Goal: Information Seeking & Learning: Learn about a topic

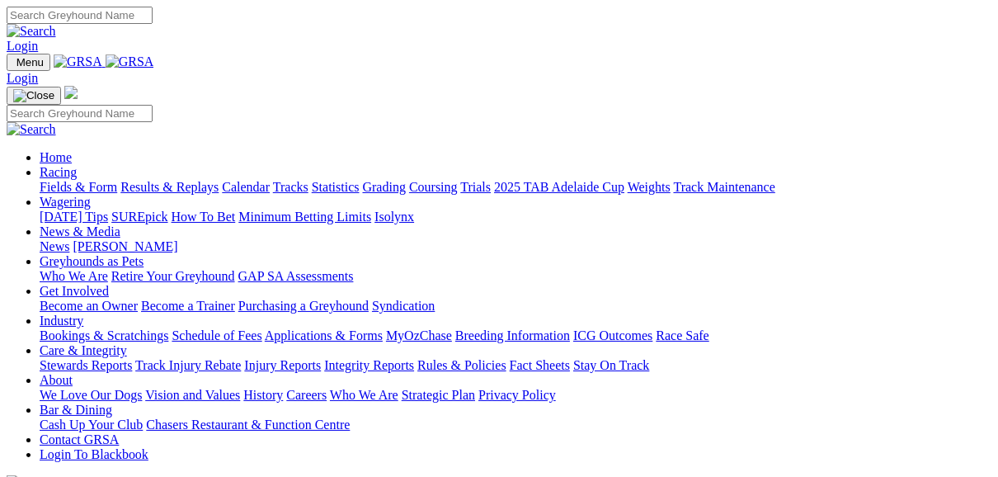
click at [73, 180] on link "Fields & Form" at bounding box center [79, 187] width 78 height 14
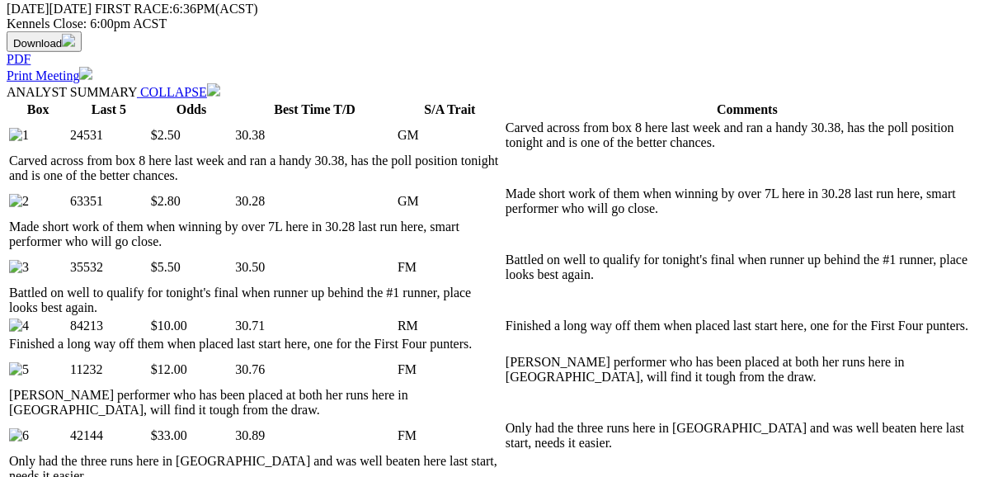
scroll to position [858, 0]
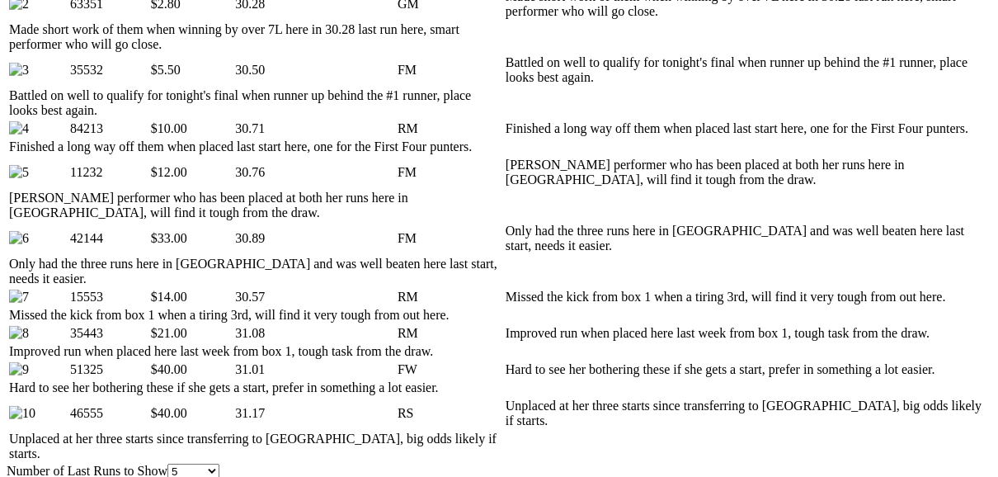
scroll to position [990, 0]
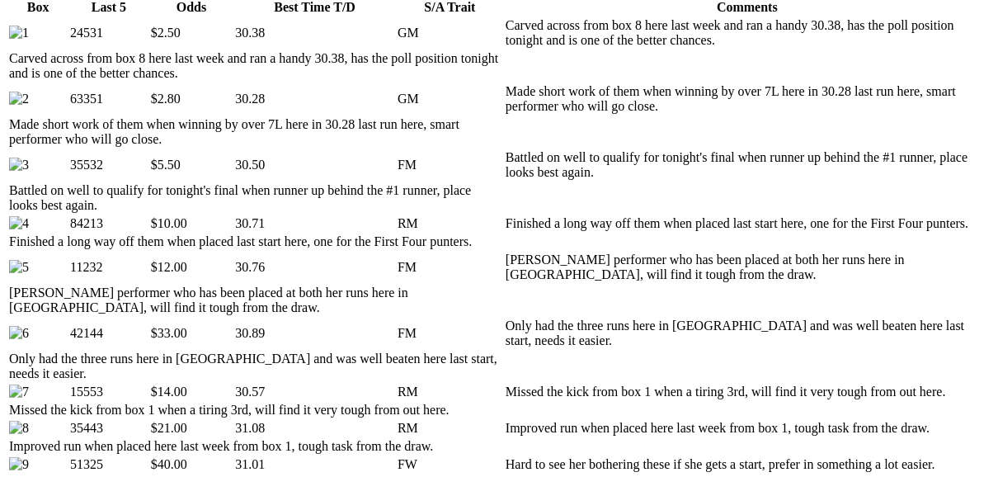
scroll to position [924, 0]
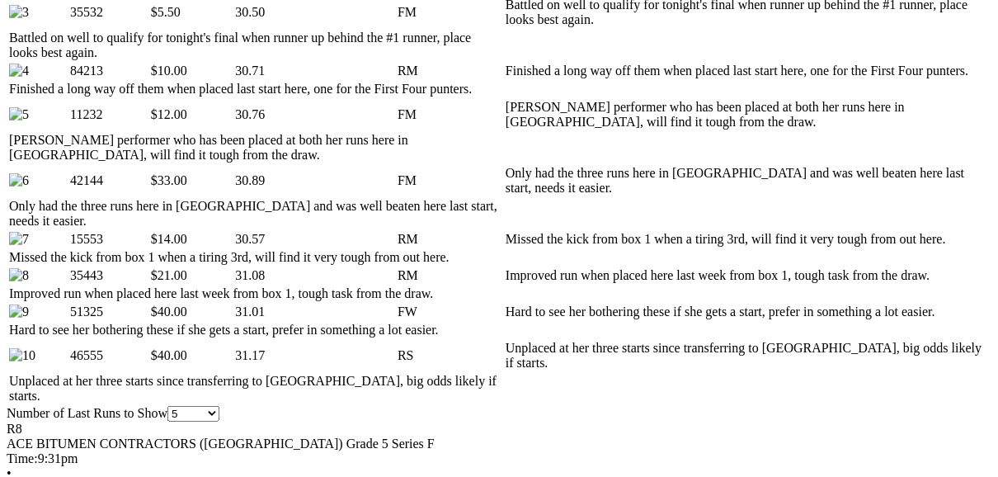
scroll to position [1056, 0]
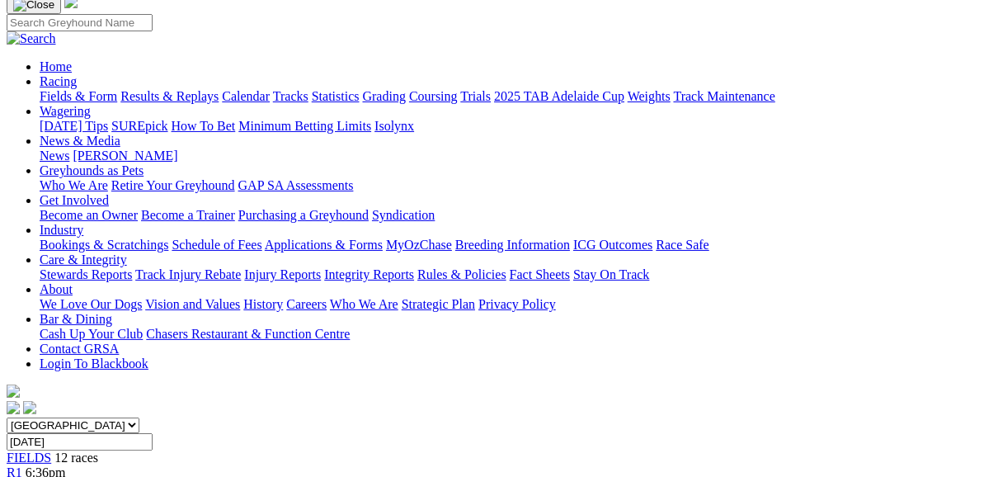
scroll to position [132, 0]
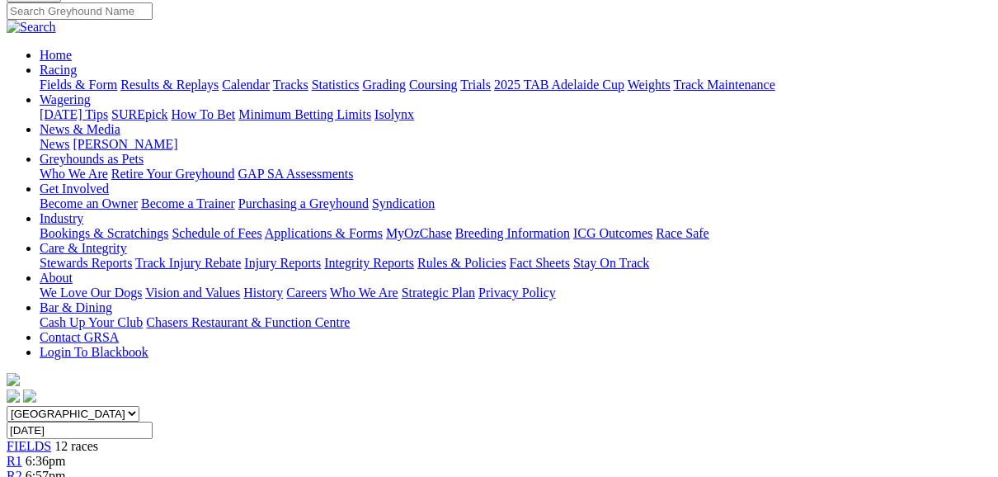
click at [51, 439] on span "FIELDS" at bounding box center [29, 446] width 45 height 14
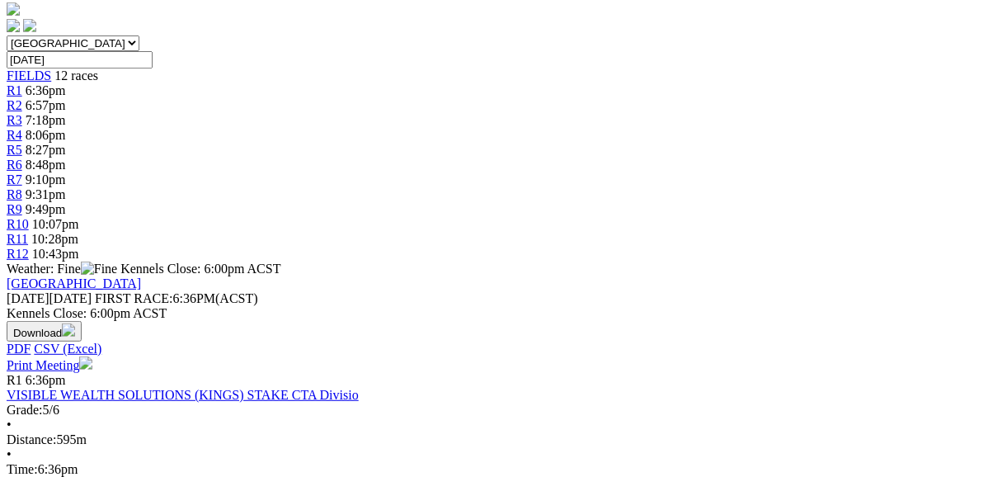
scroll to position [462, 0]
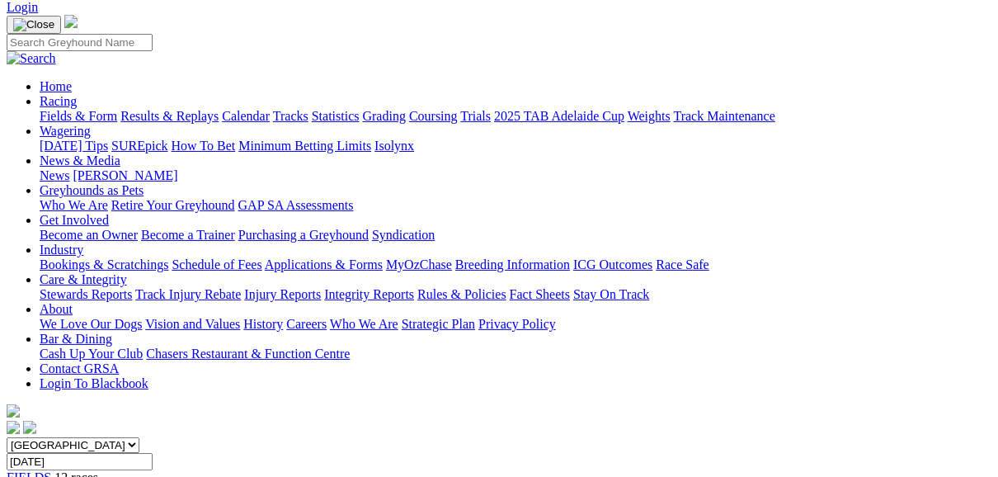
scroll to position [0, 0]
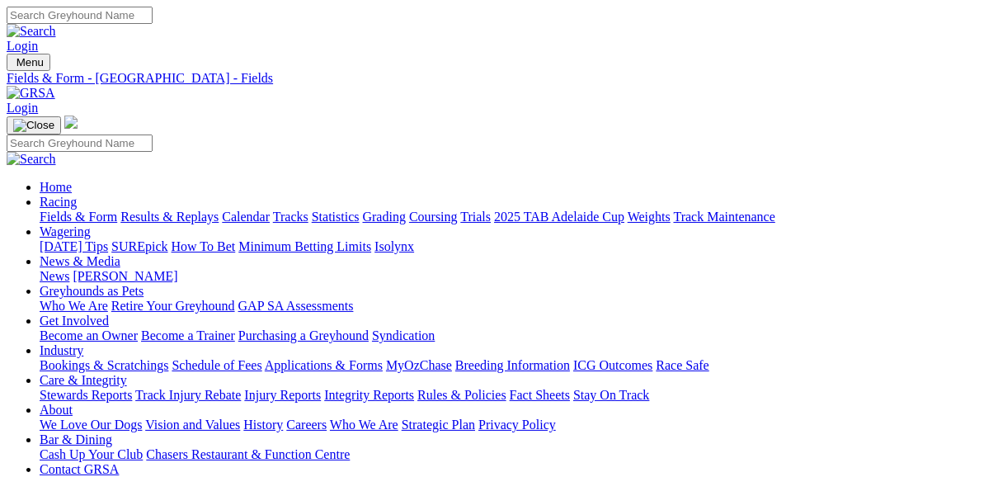
click at [62, 210] on link "Fields & Form" at bounding box center [79, 217] width 78 height 14
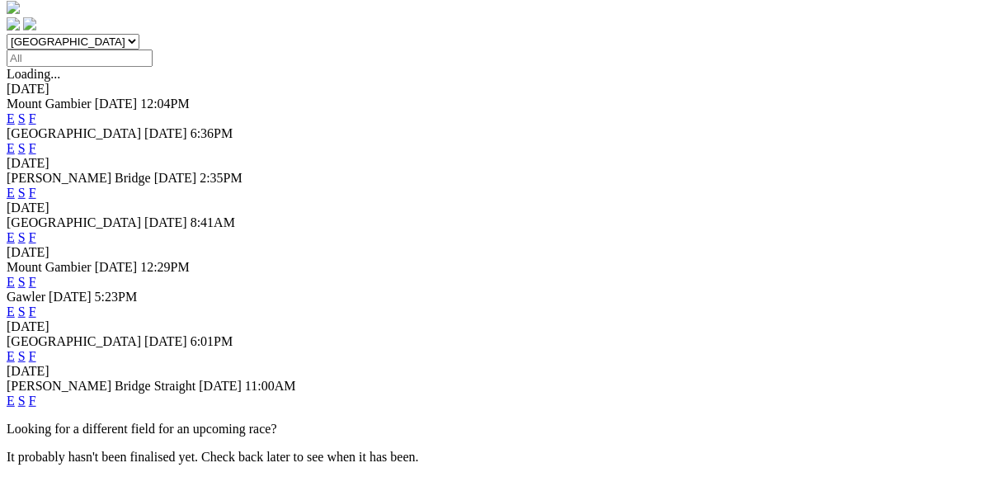
scroll to position [528, 0]
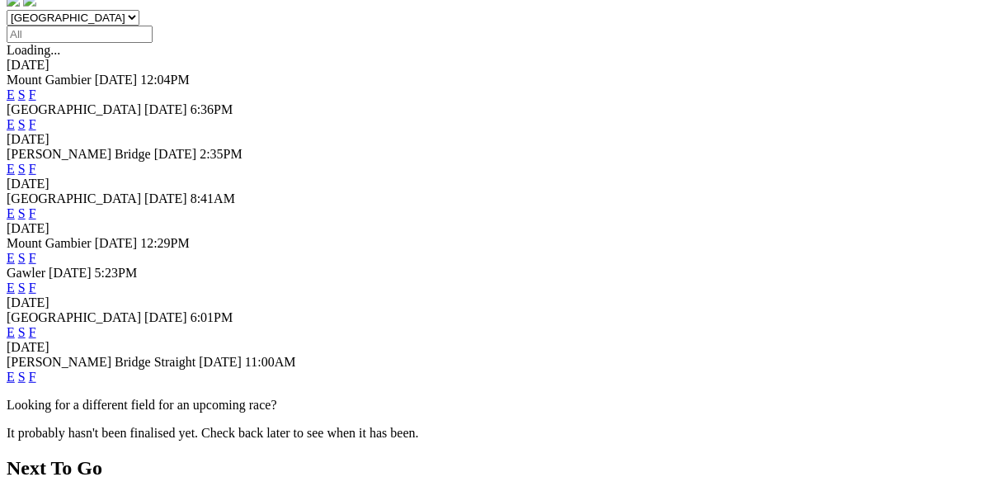
click at [36, 325] on link "F" at bounding box center [32, 332] width 7 height 14
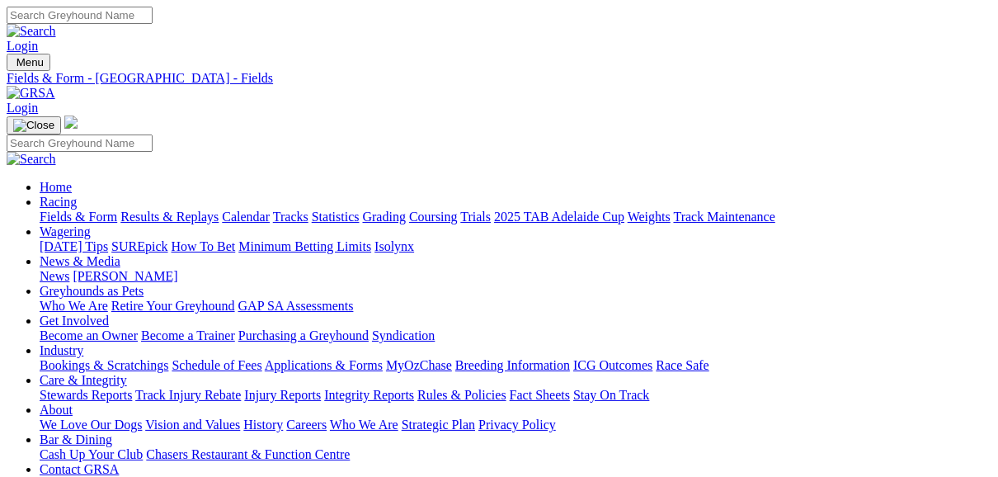
click at [78, 210] on link "Fields & Form" at bounding box center [79, 217] width 78 height 14
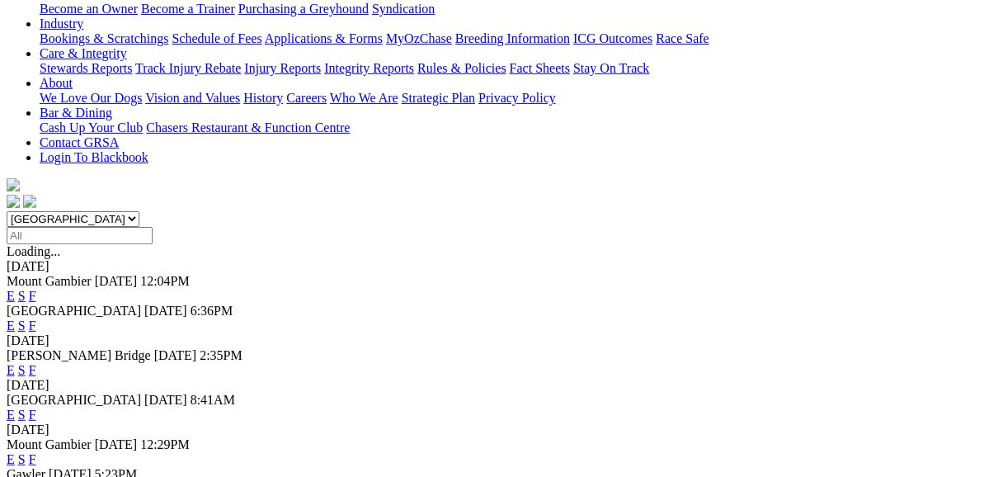
scroll to position [330, 0]
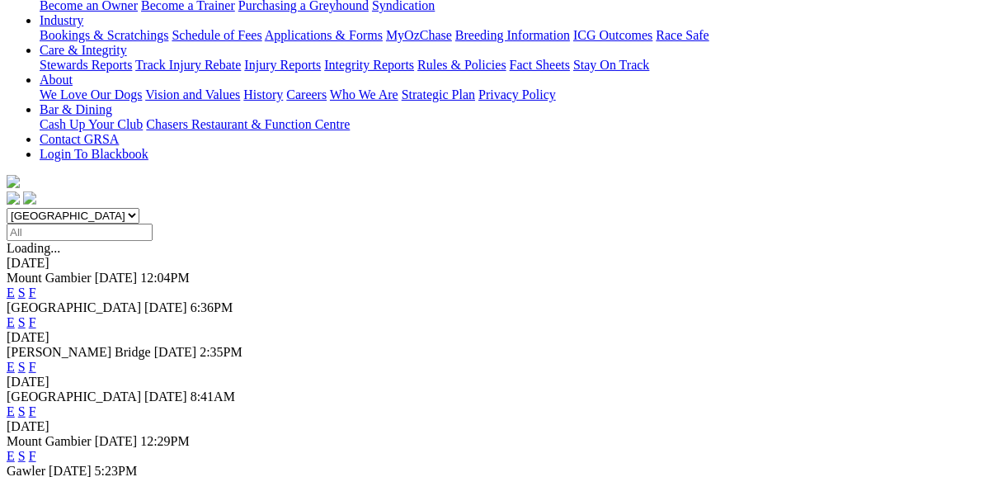
click at [36, 360] on link "F" at bounding box center [32, 367] width 7 height 14
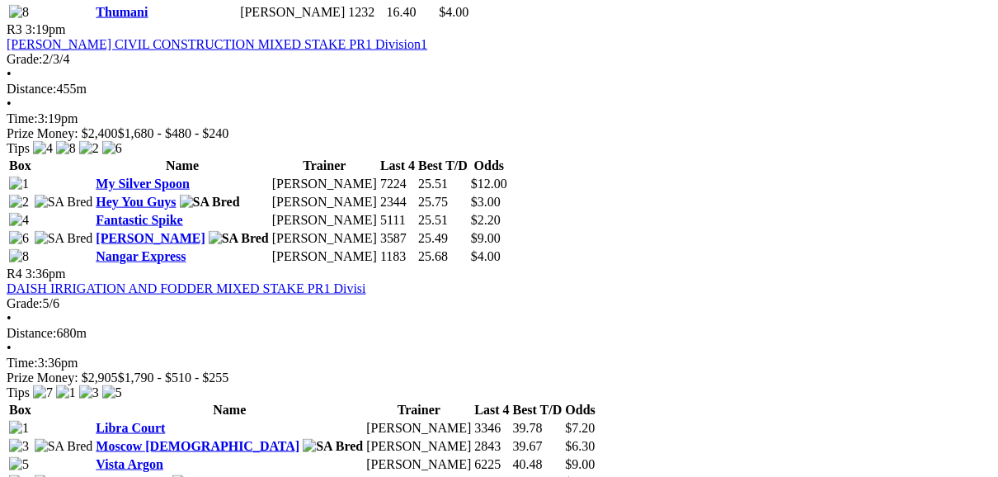
scroll to position [1320, 0]
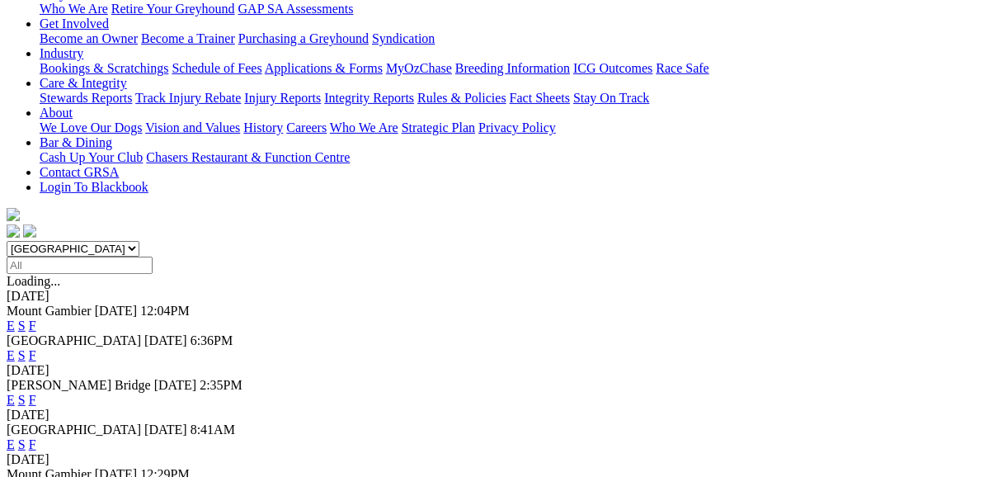
scroll to position [330, 0]
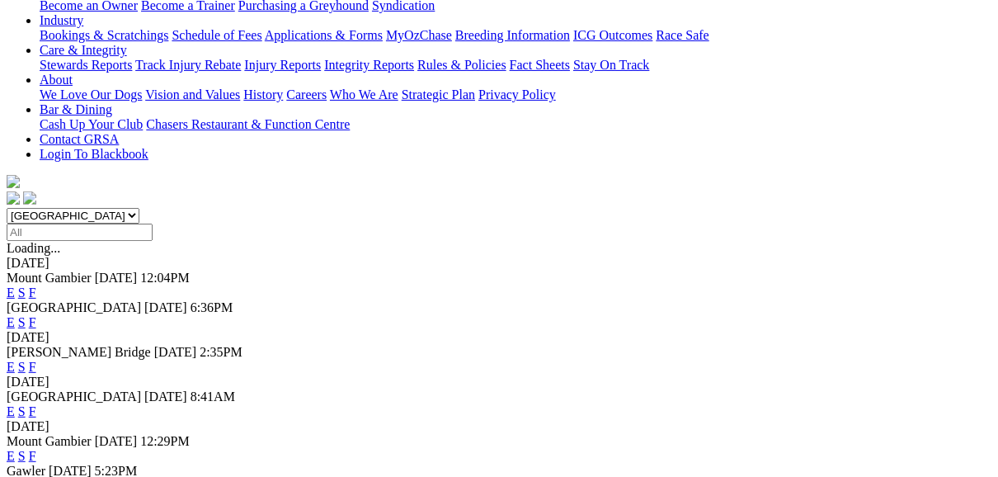
click at [15, 360] on link "E" at bounding box center [11, 367] width 8 height 14
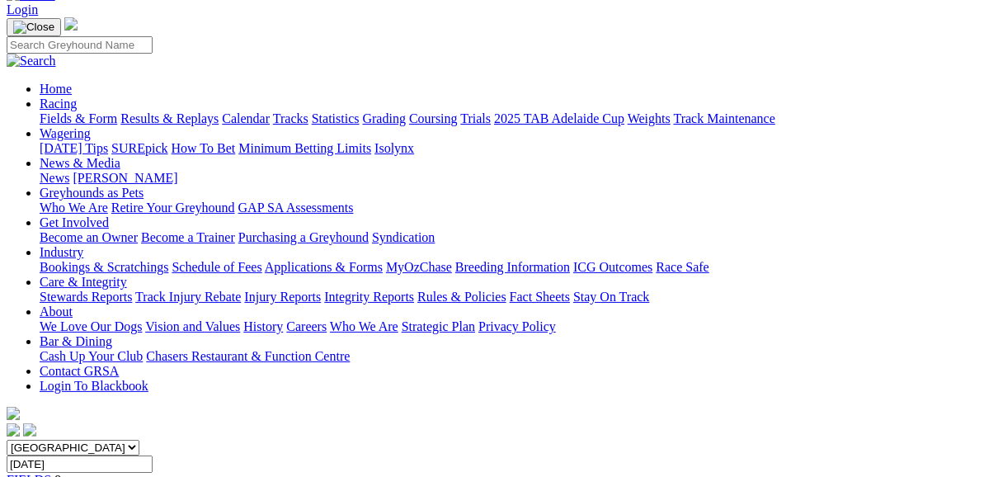
scroll to position [132, 0]
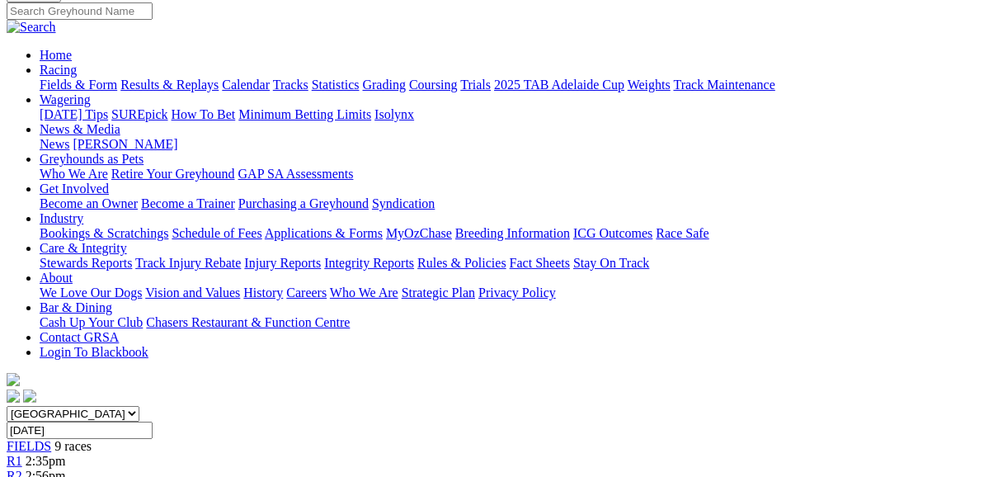
click at [51, 439] on link "FIELDS" at bounding box center [29, 446] width 45 height 14
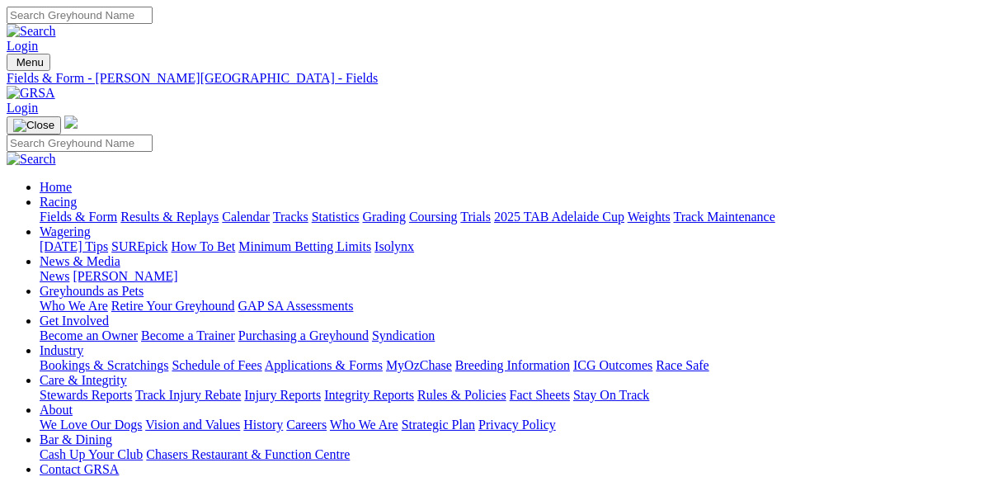
click at [73, 210] on link "Fields & Form" at bounding box center [79, 217] width 78 height 14
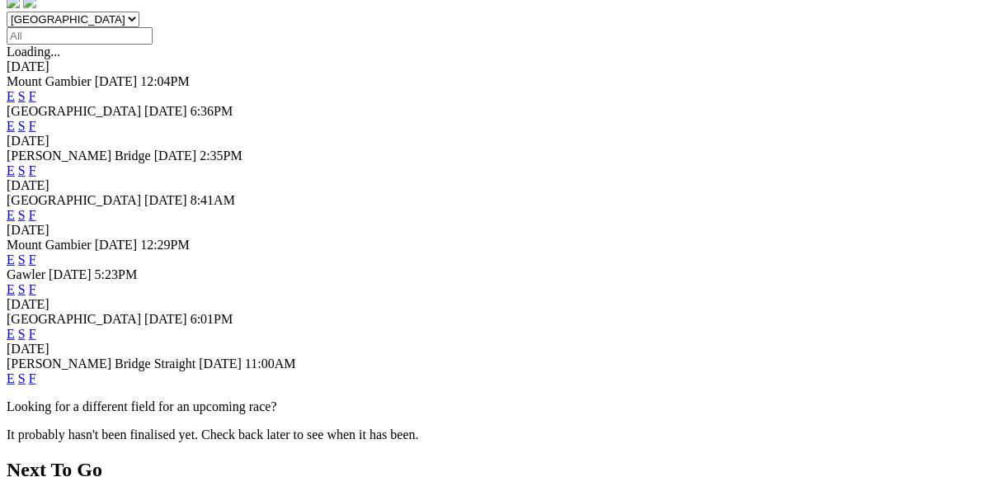
scroll to position [528, 0]
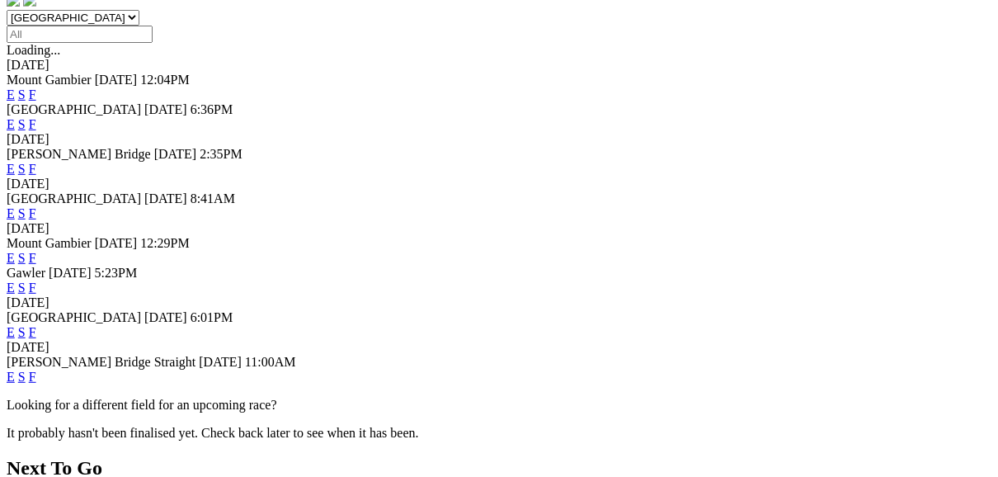
click at [36, 280] on link "F" at bounding box center [32, 287] width 7 height 14
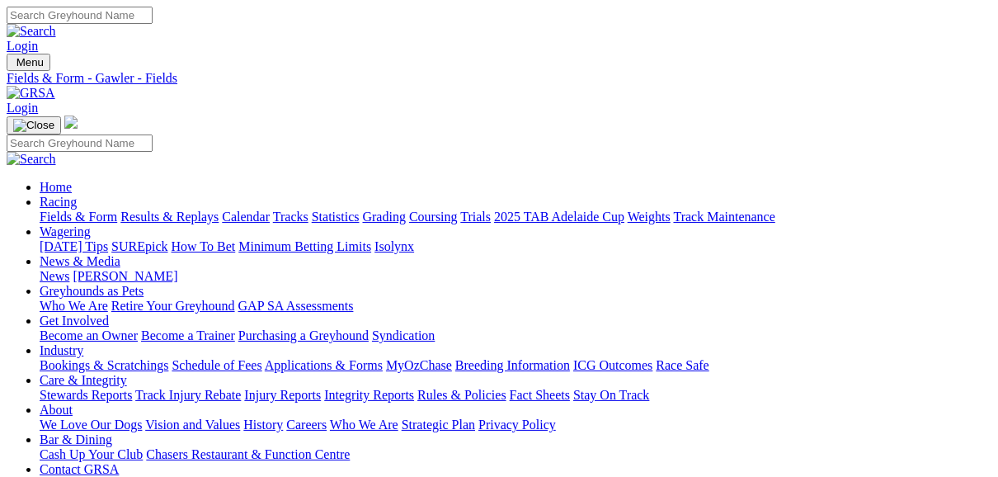
click at [63, 210] on link "Fields & Form" at bounding box center [79, 217] width 78 height 14
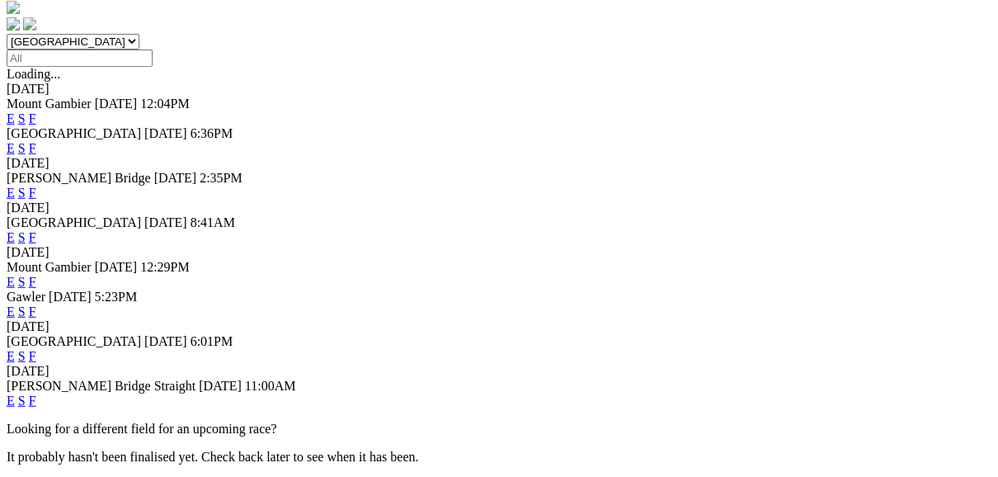
scroll to position [528, 0]
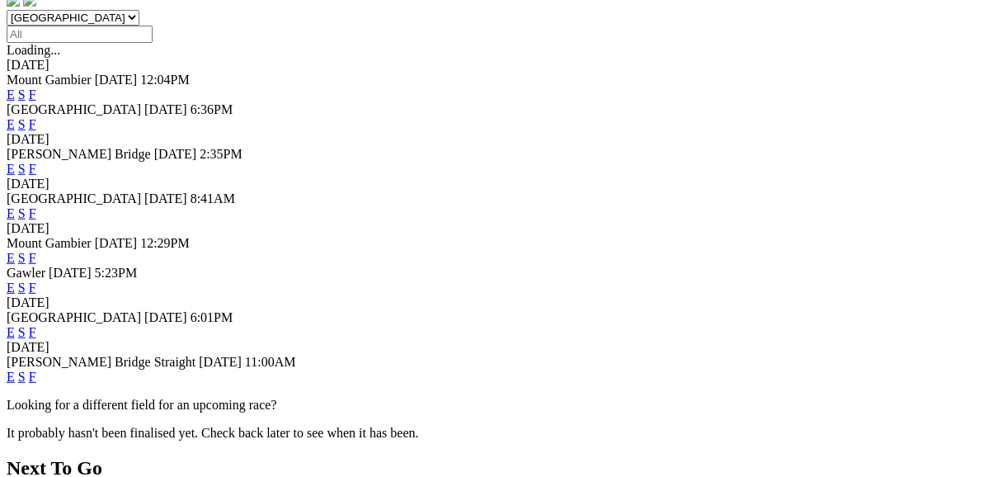
click at [36, 325] on link "F" at bounding box center [32, 332] width 7 height 14
